Goal: Navigation & Orientation: Understand site structure

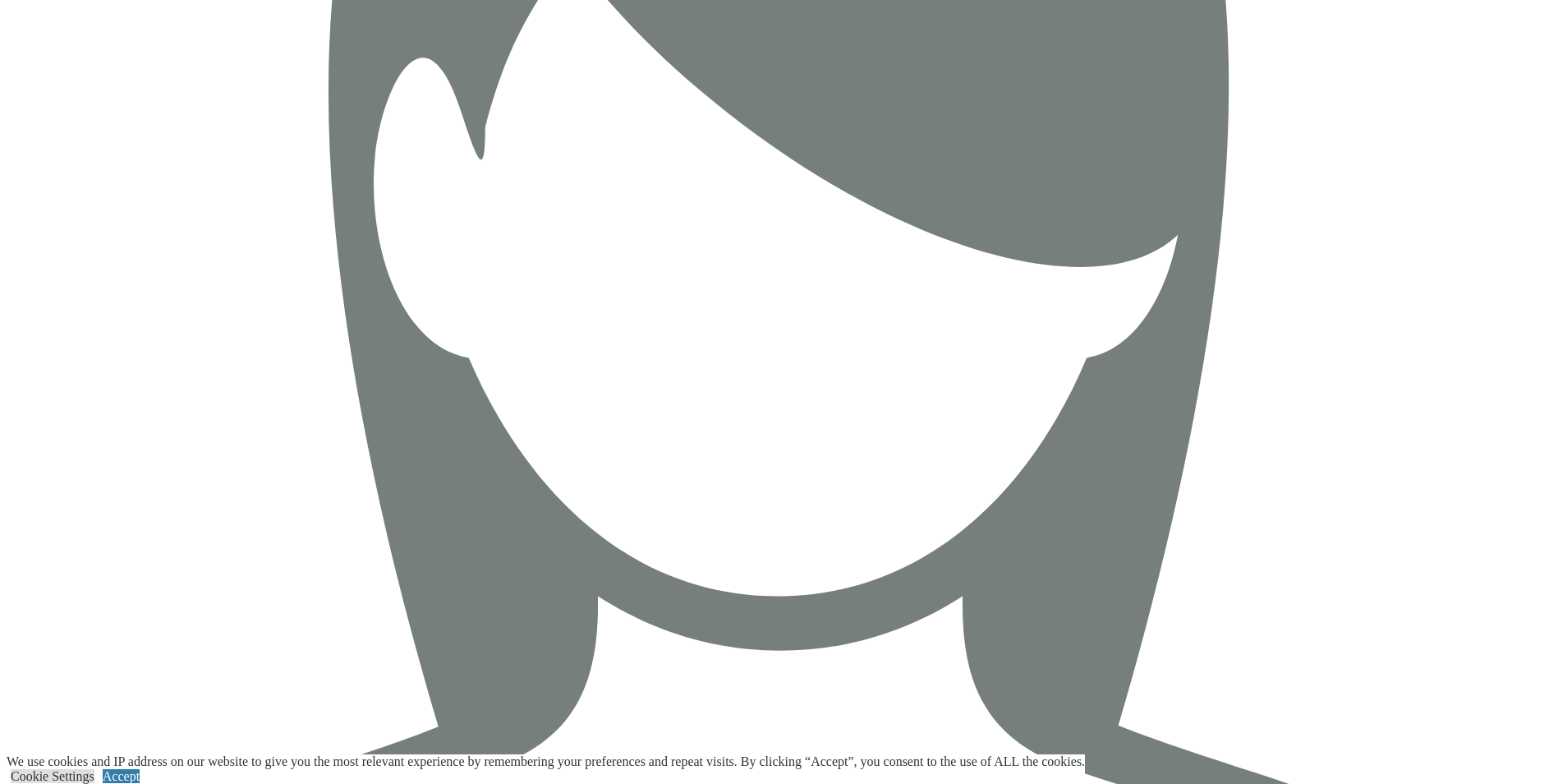
scroll to position [6594, 0]
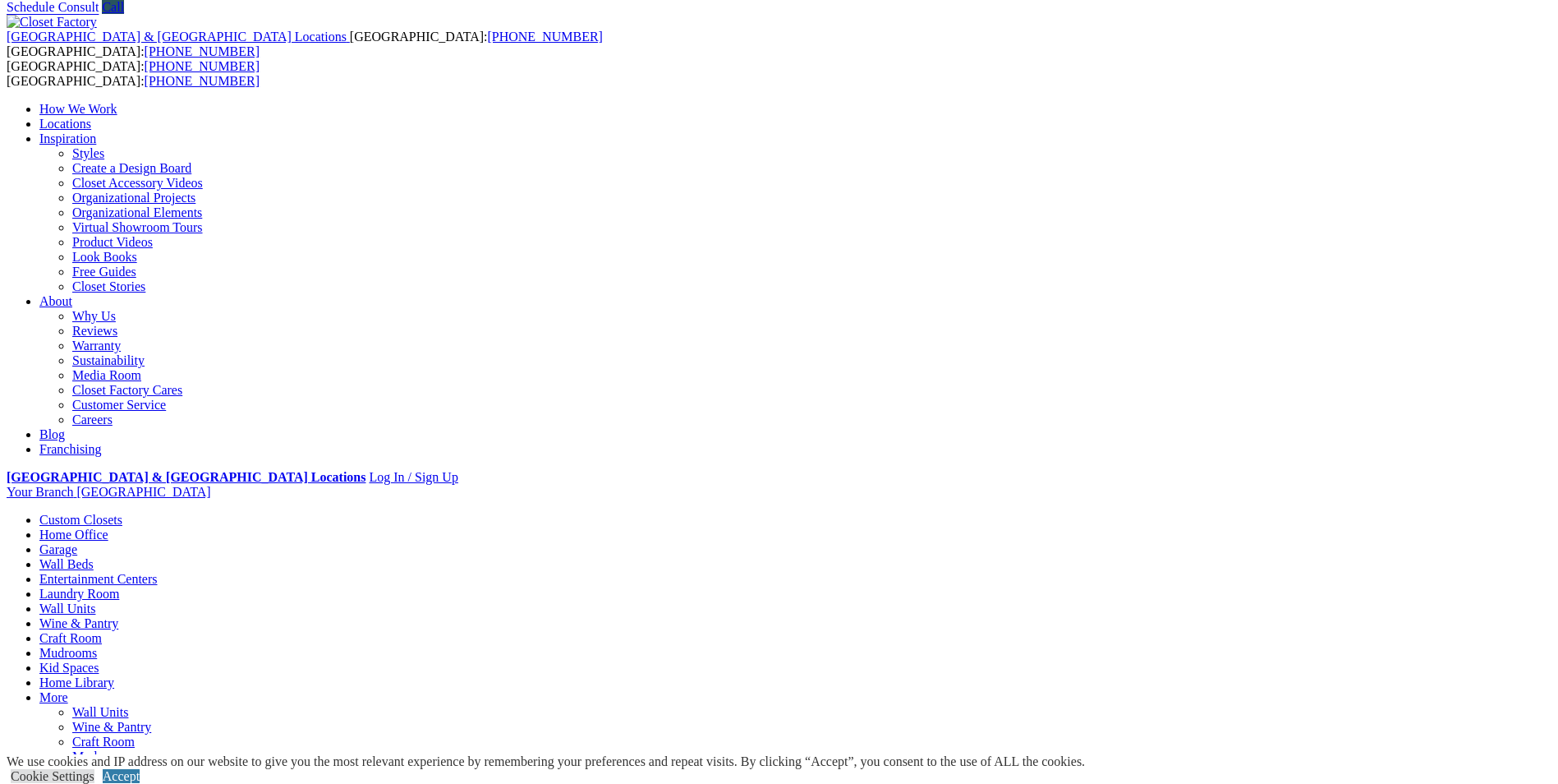
scroll to position [0, 0]
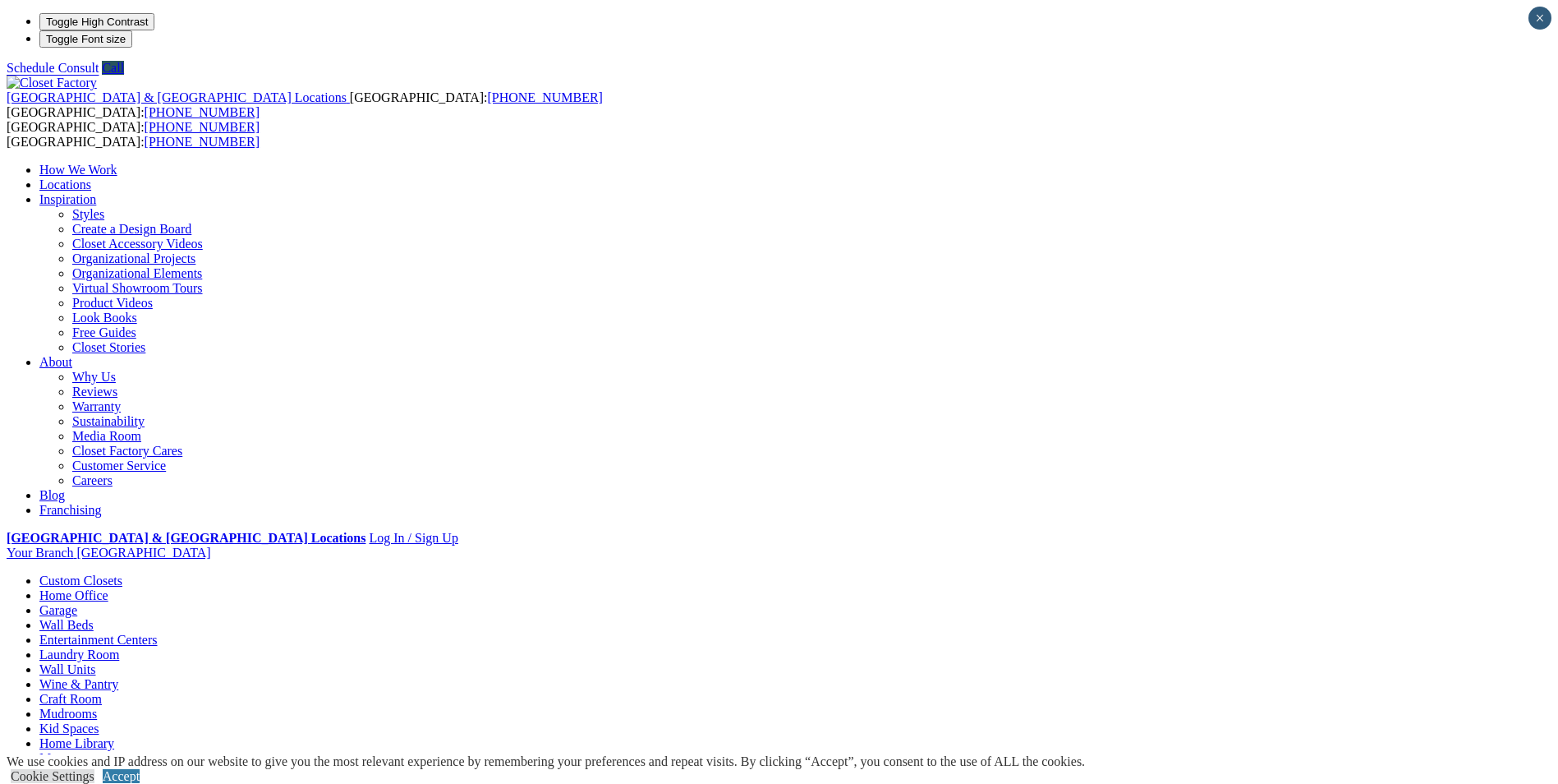
click at [116, 369] on link "Why Us" at bounding box center [94, 376] width 44 height 14
click at [121, 399] on link "Warranty" at bounding box center [96, 406] width 48 height 14
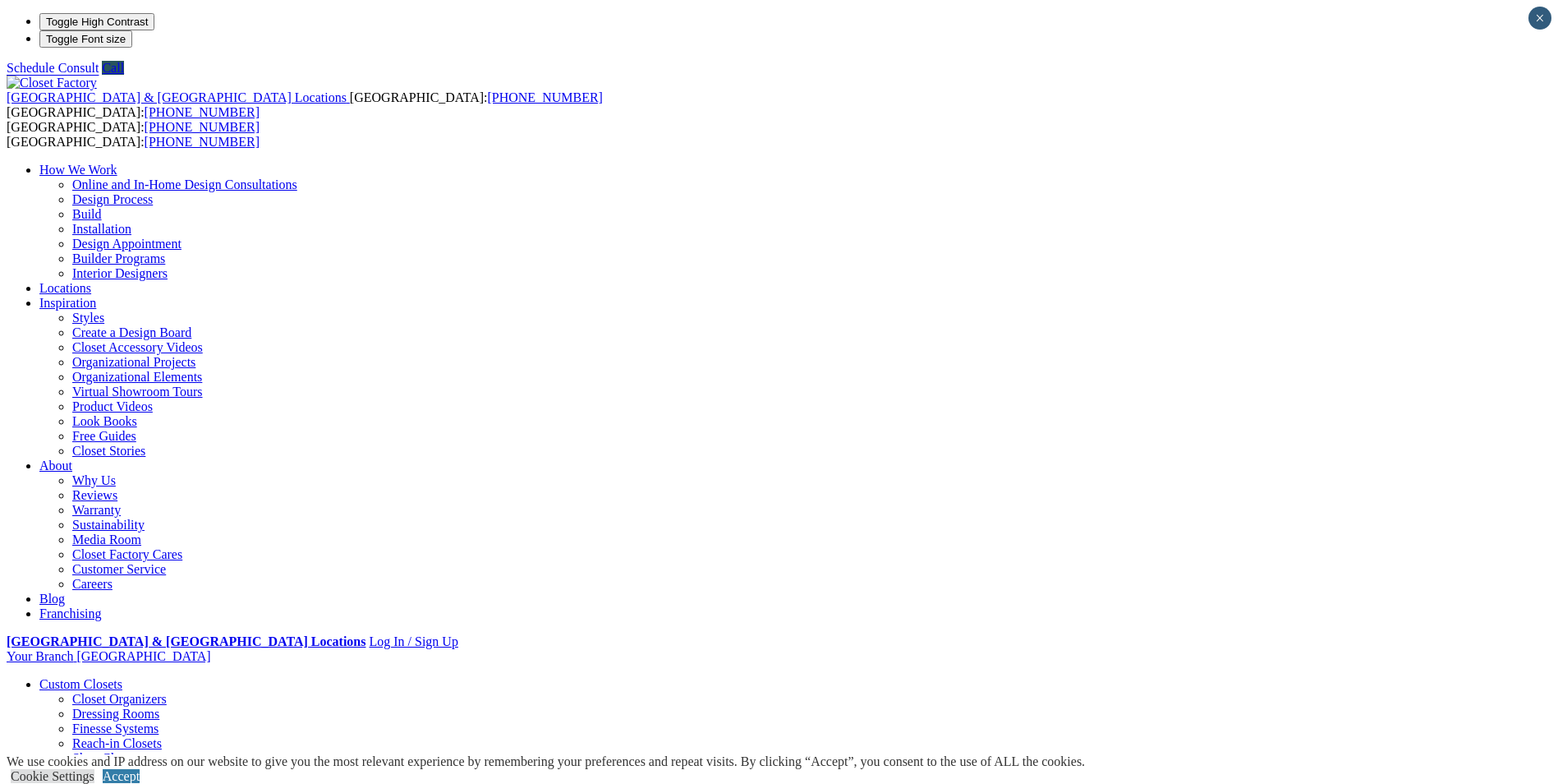
click at [116, 473] on link "Why Us" at bounding box center [94, 480] width 44 height 14
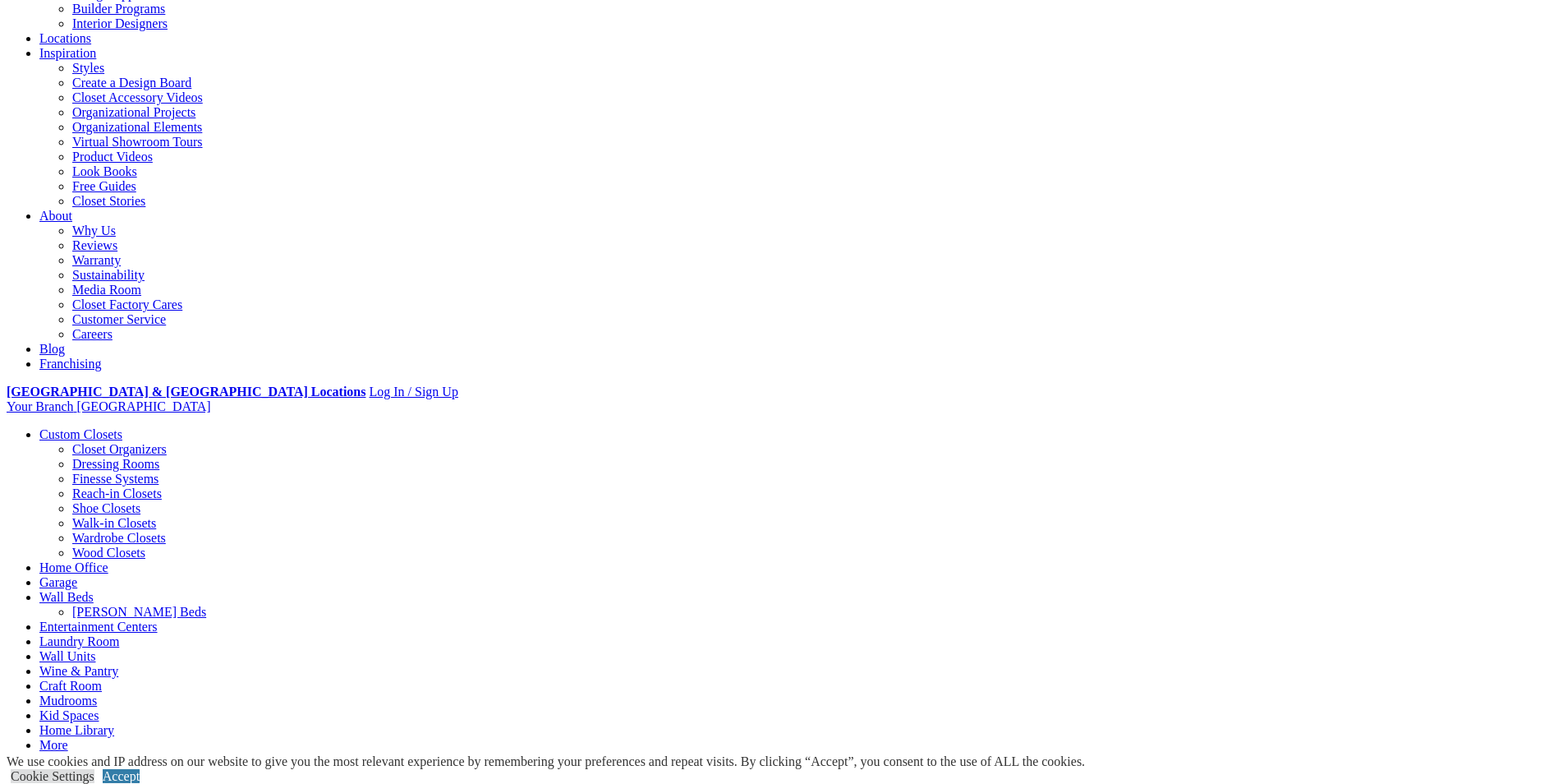
scroll to position [329, 0]
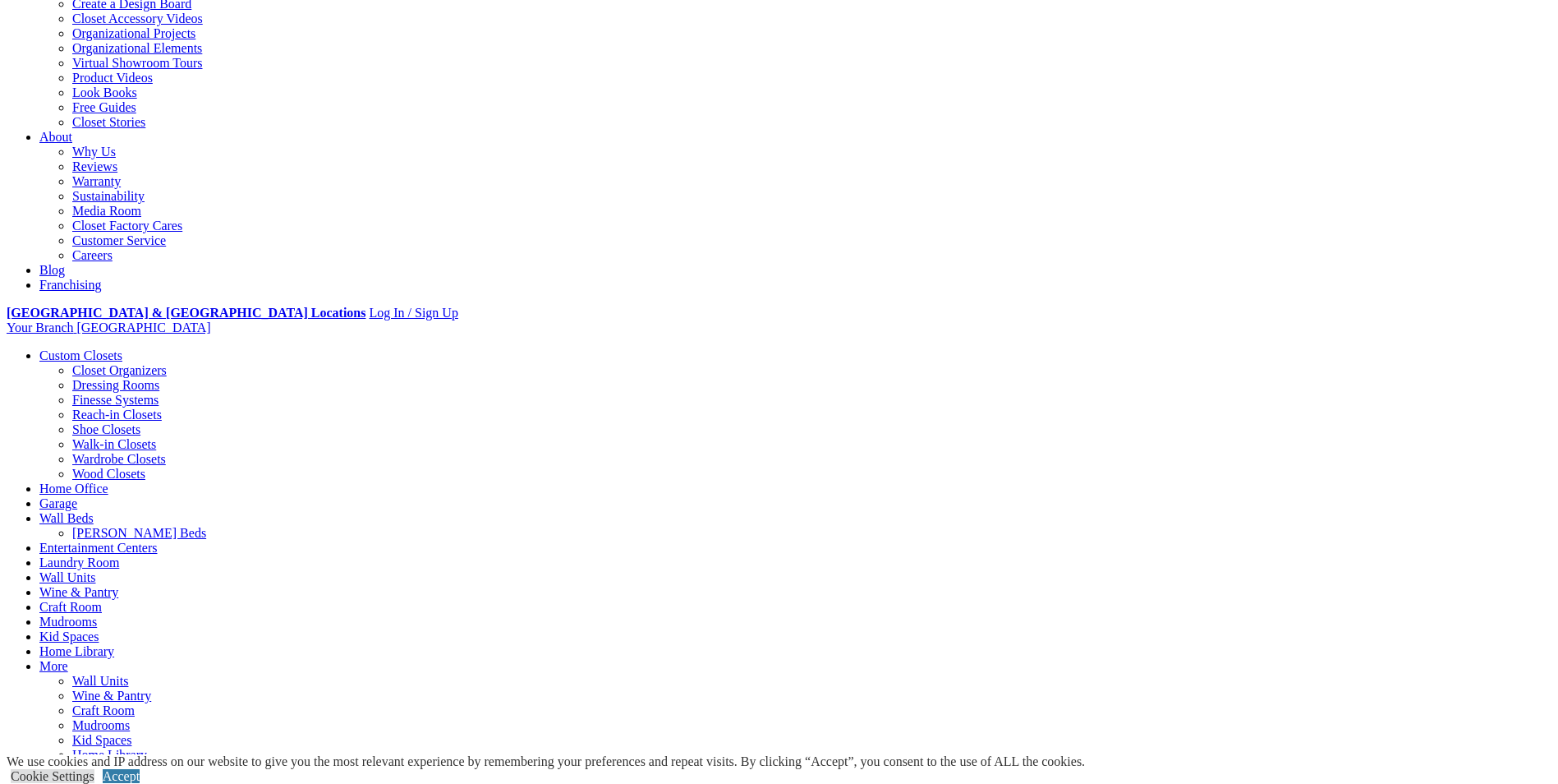
click at [121, 175] on link "Warranty" at bounding box center [96, 181] width 48 height 14
